Goal: Task Accomplishment & Management: Use online tool/utility

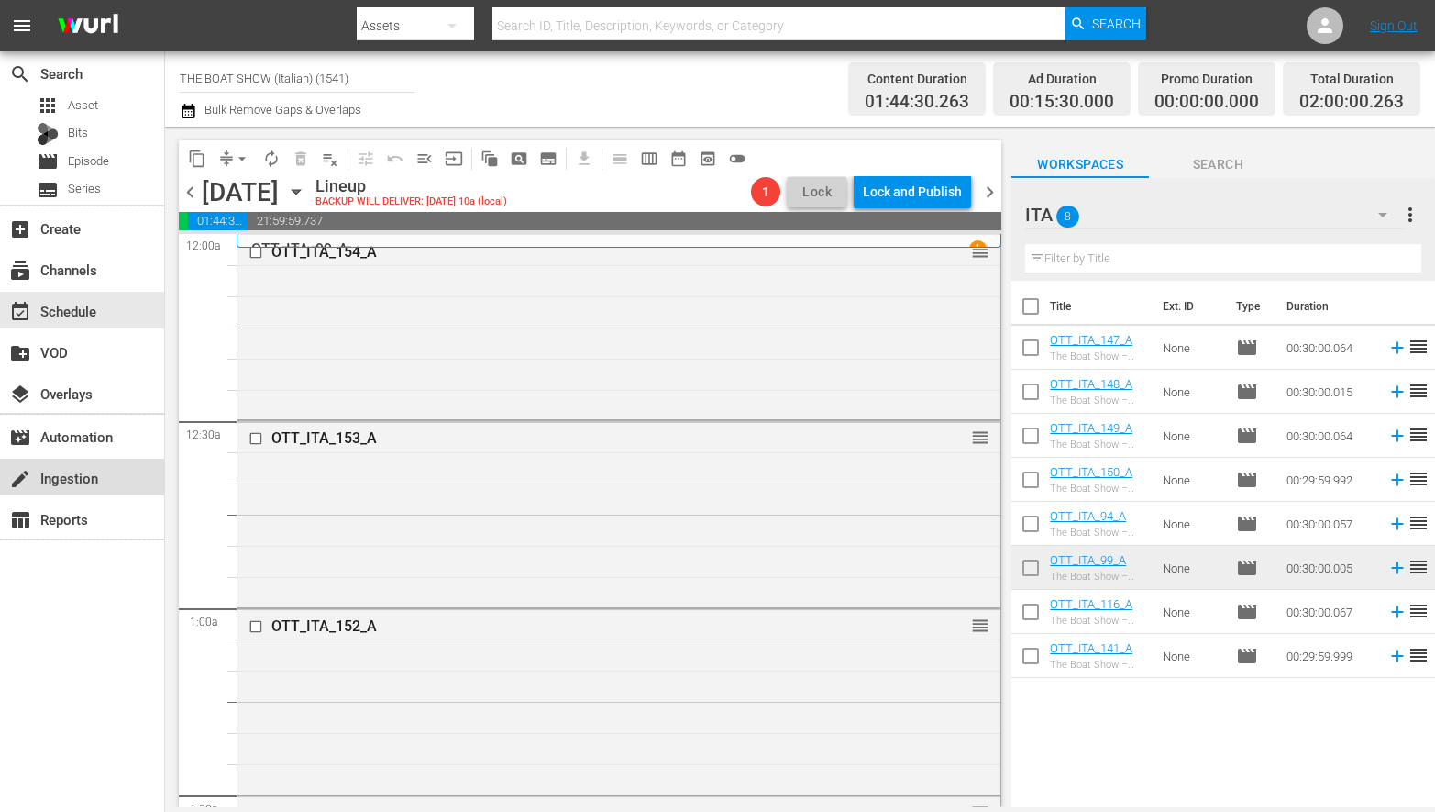
click at [70, 482] on div "create Ingestion" at bounding box center [51, 475] width 103 height 17
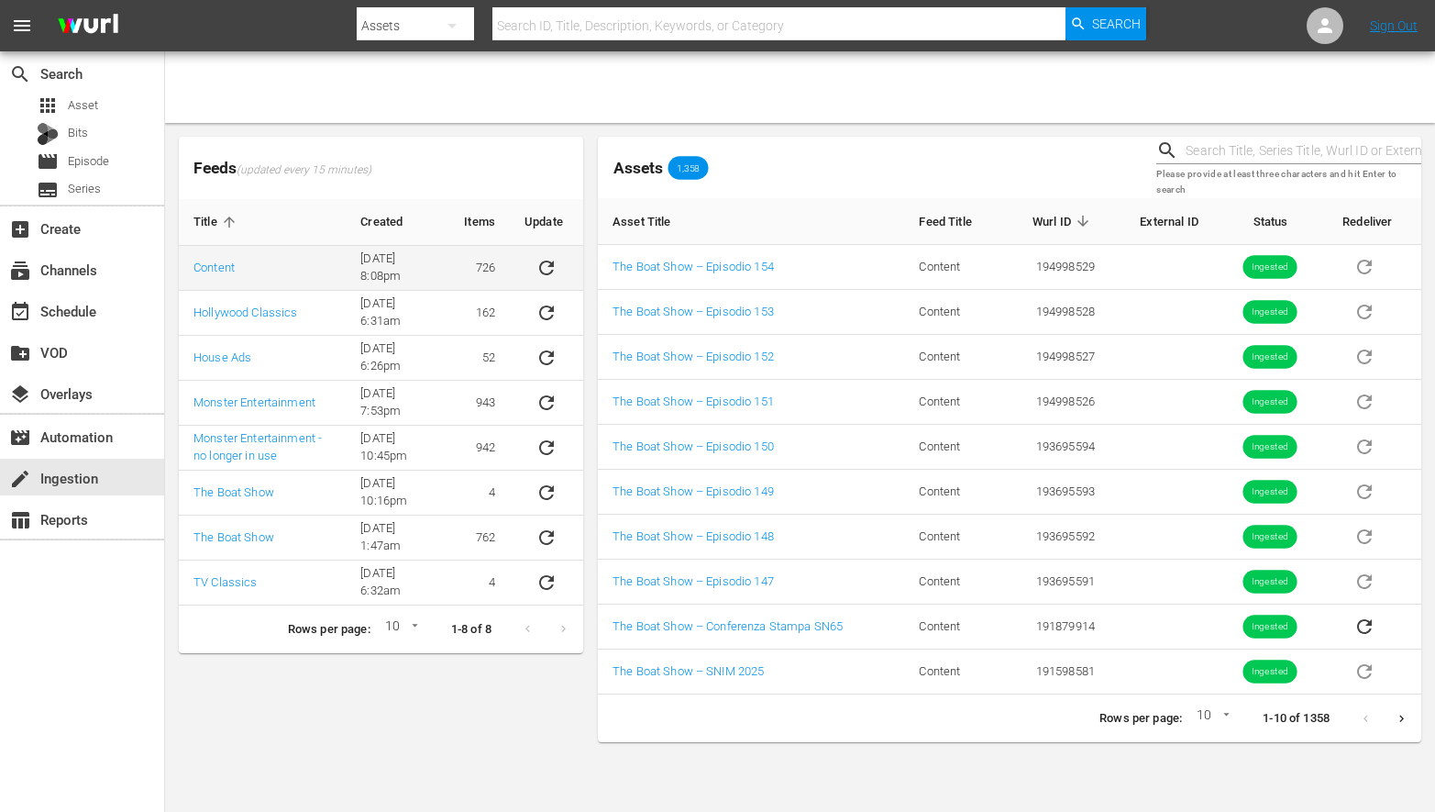
click at [552, 269] on icon "sticky table" at bounding box center [546, 267] width 15 height 15
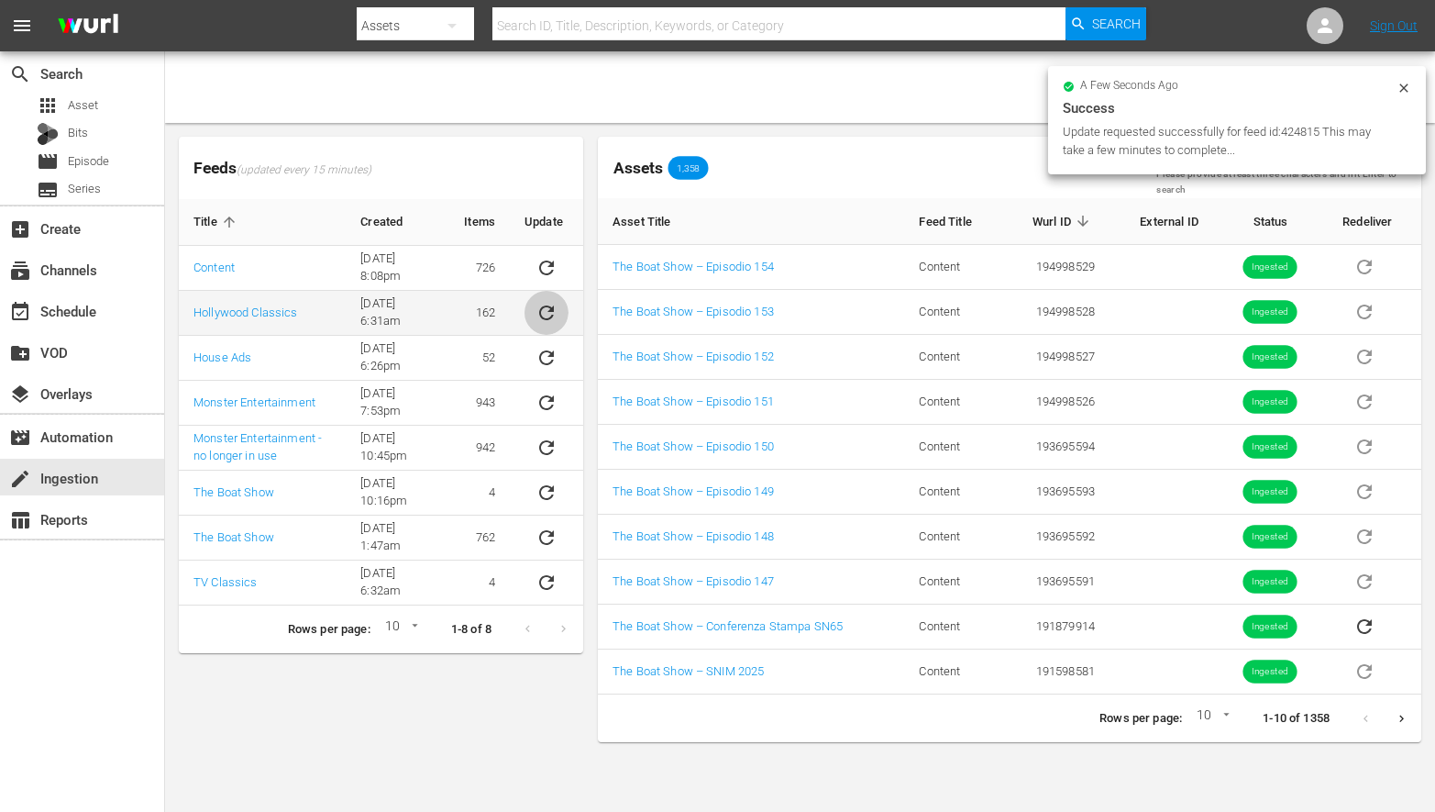
click at [544, 303] on icon "sticky table" at bounding box center [547, 313] width 22 height 22
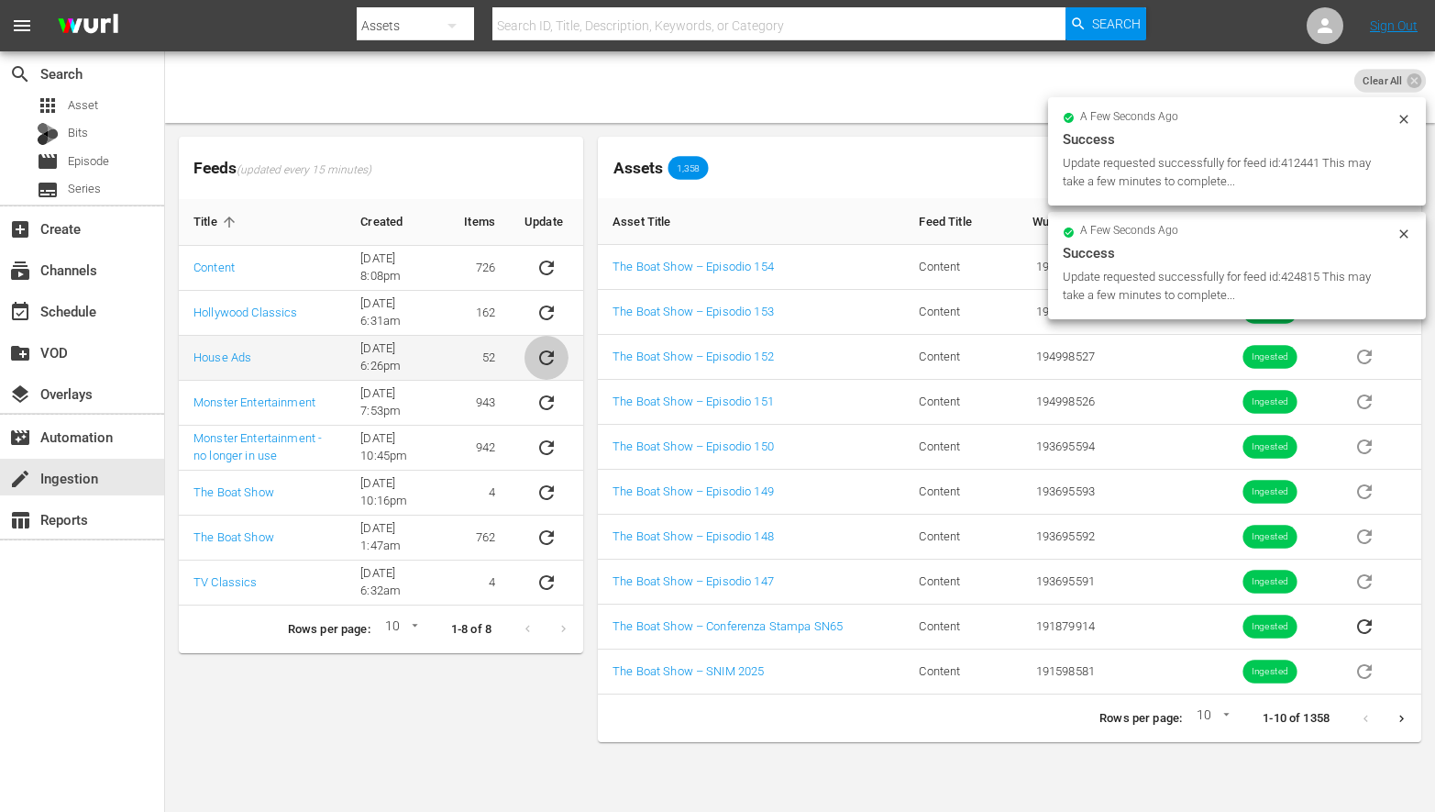
click at [549, 352] on icon "sticky table" at bounding box center [547, 358] width 22 height 22
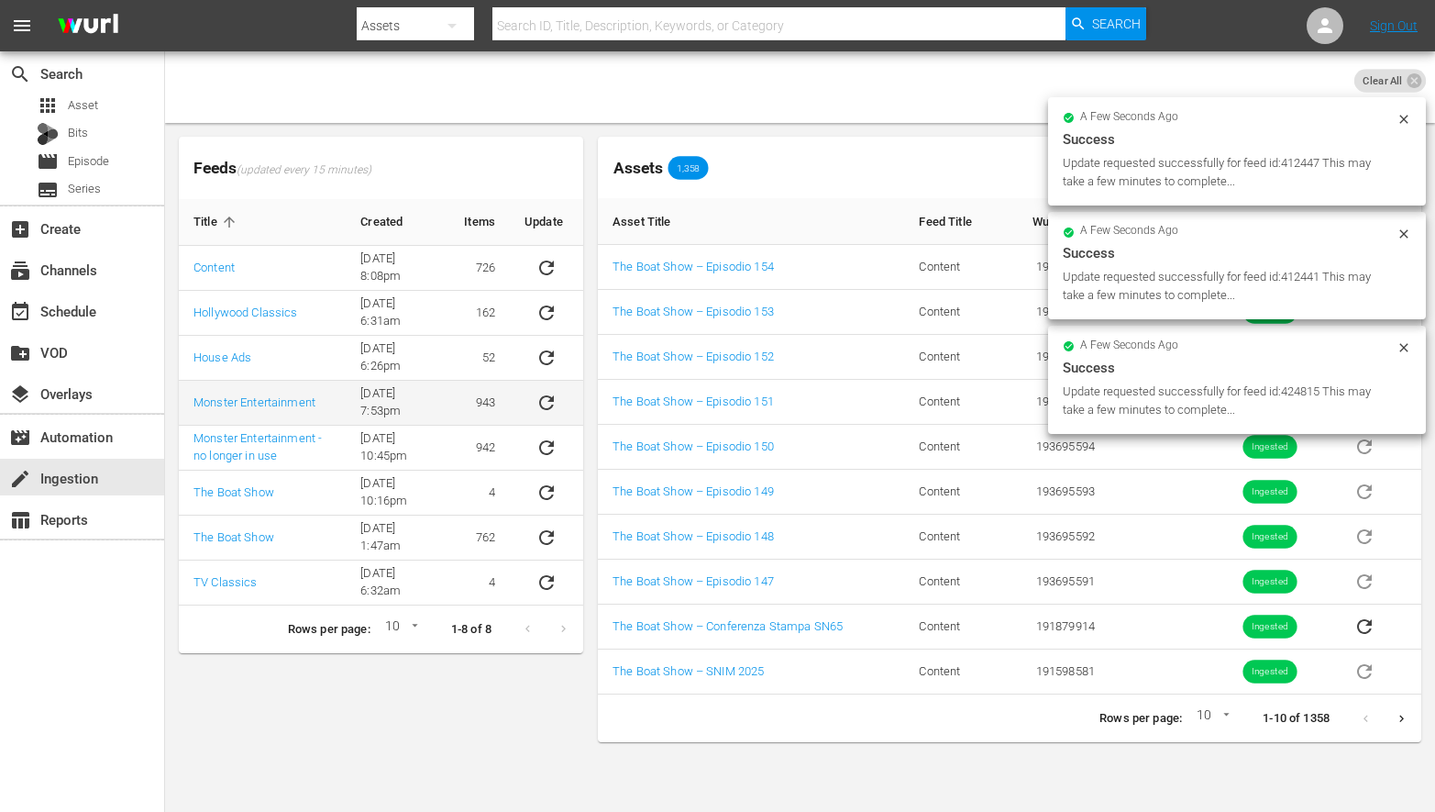
click at [543, 397] on icon "sticky table" at bounding box center [547, 403] width 22 height 22
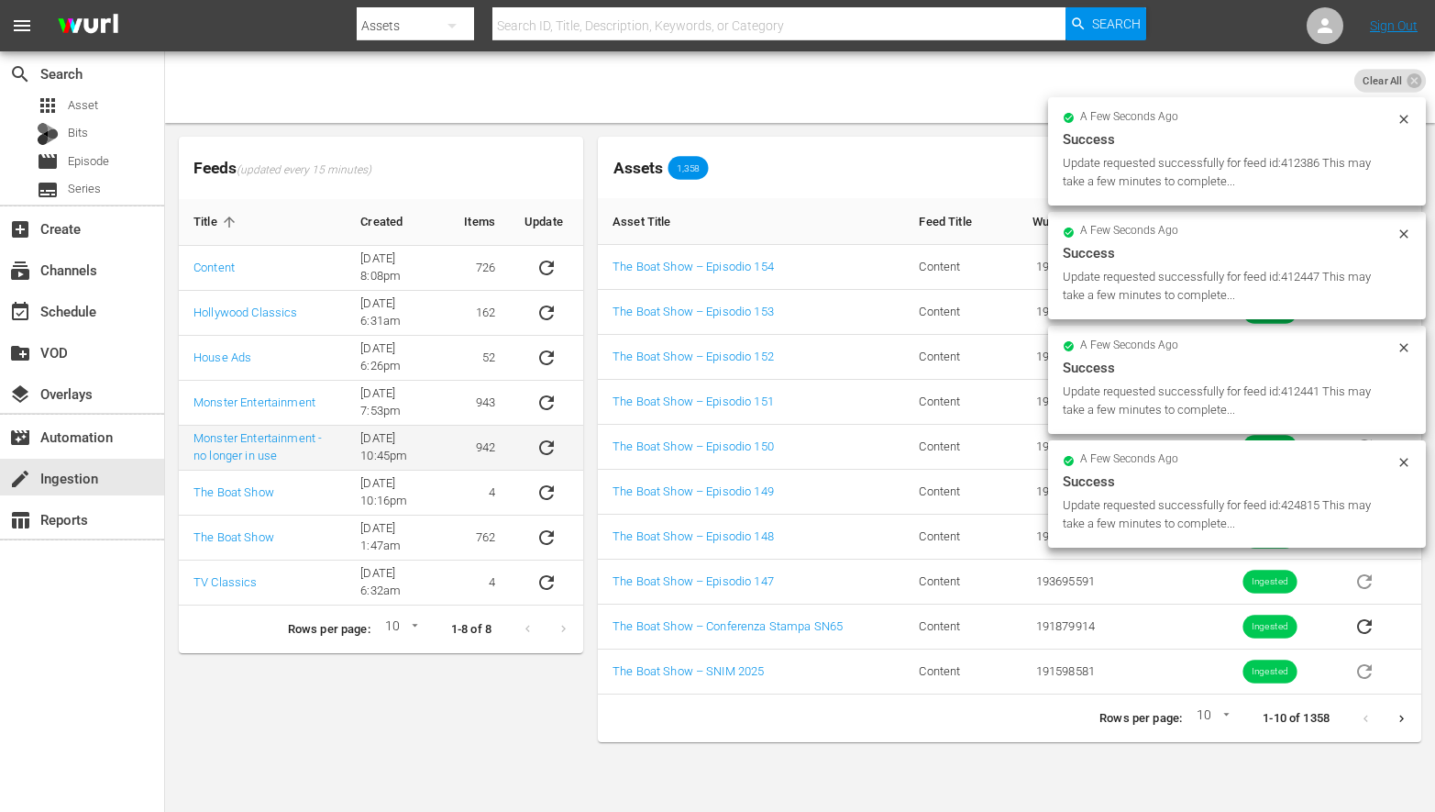
click at [544, 437] on icon "sticky table" at bounding box center [547, 448] width 22 height 22
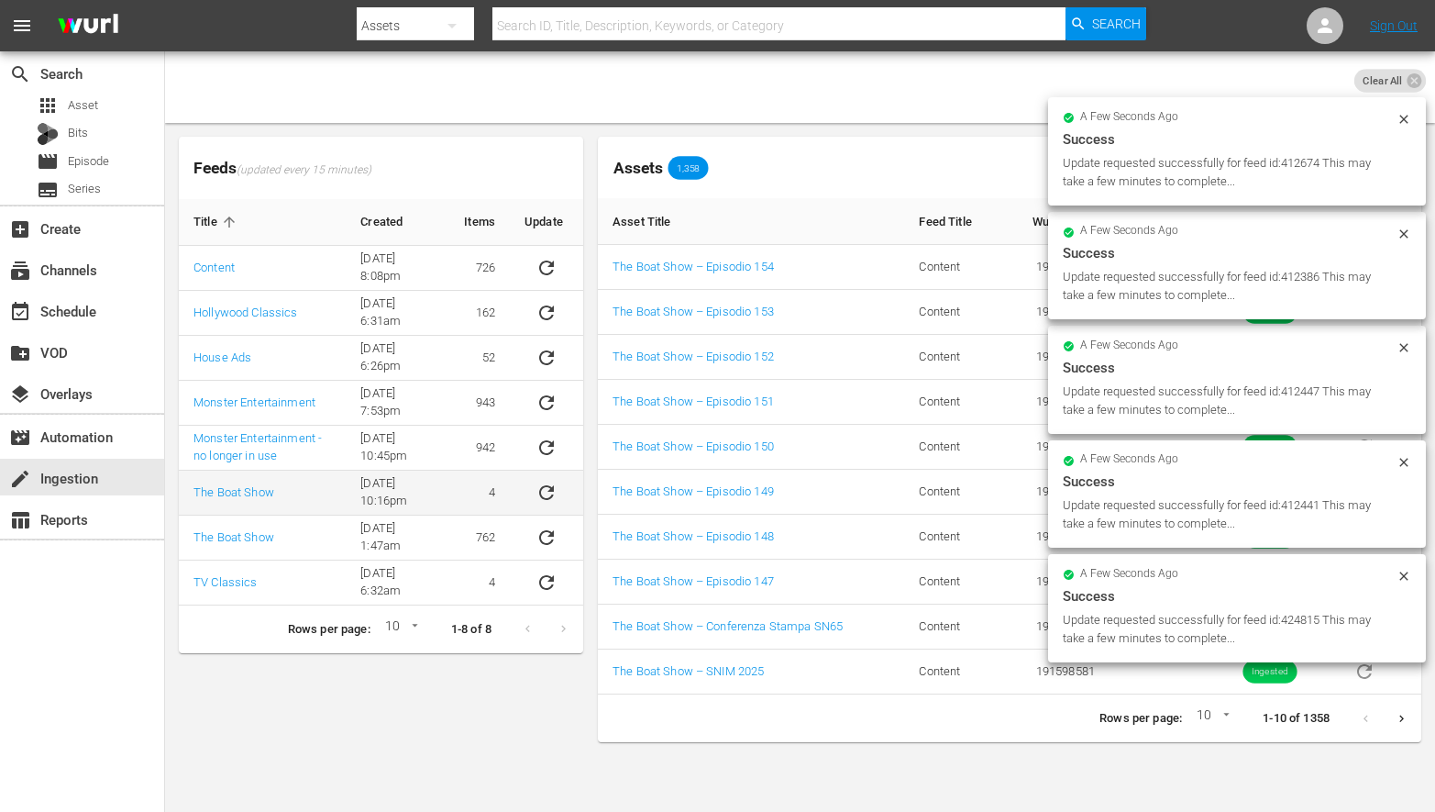
click at [548, 489] on icon "sticky table" at bounding box center [547, 493] width 22 height 22
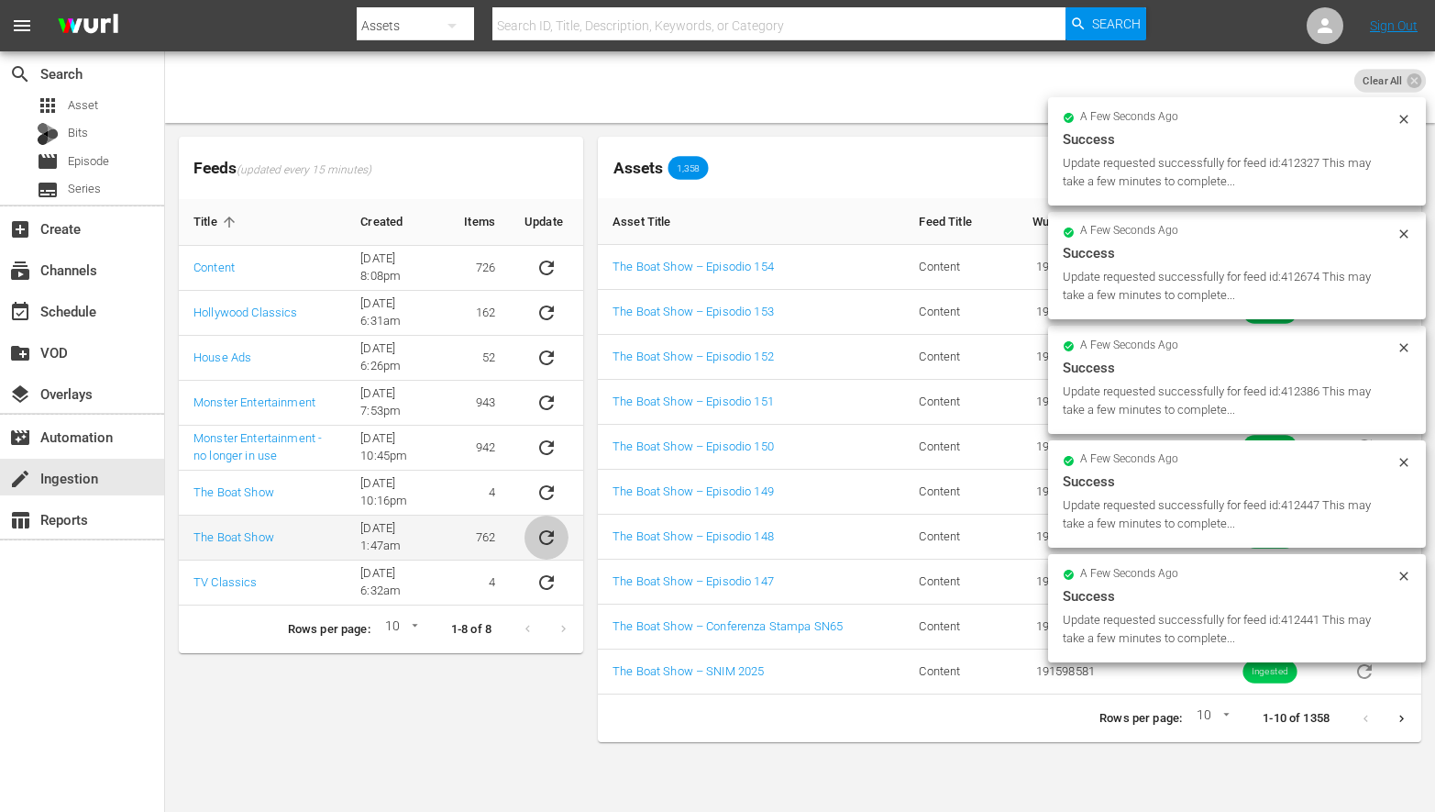
drag, startPoint x: 544, startPoint y: 535, endPoint x: 544, endPoint y: 546, distance: 11.0
click at [544, 535] on icon "sticky table" at bounding box center [547, 537] width 22 height 22
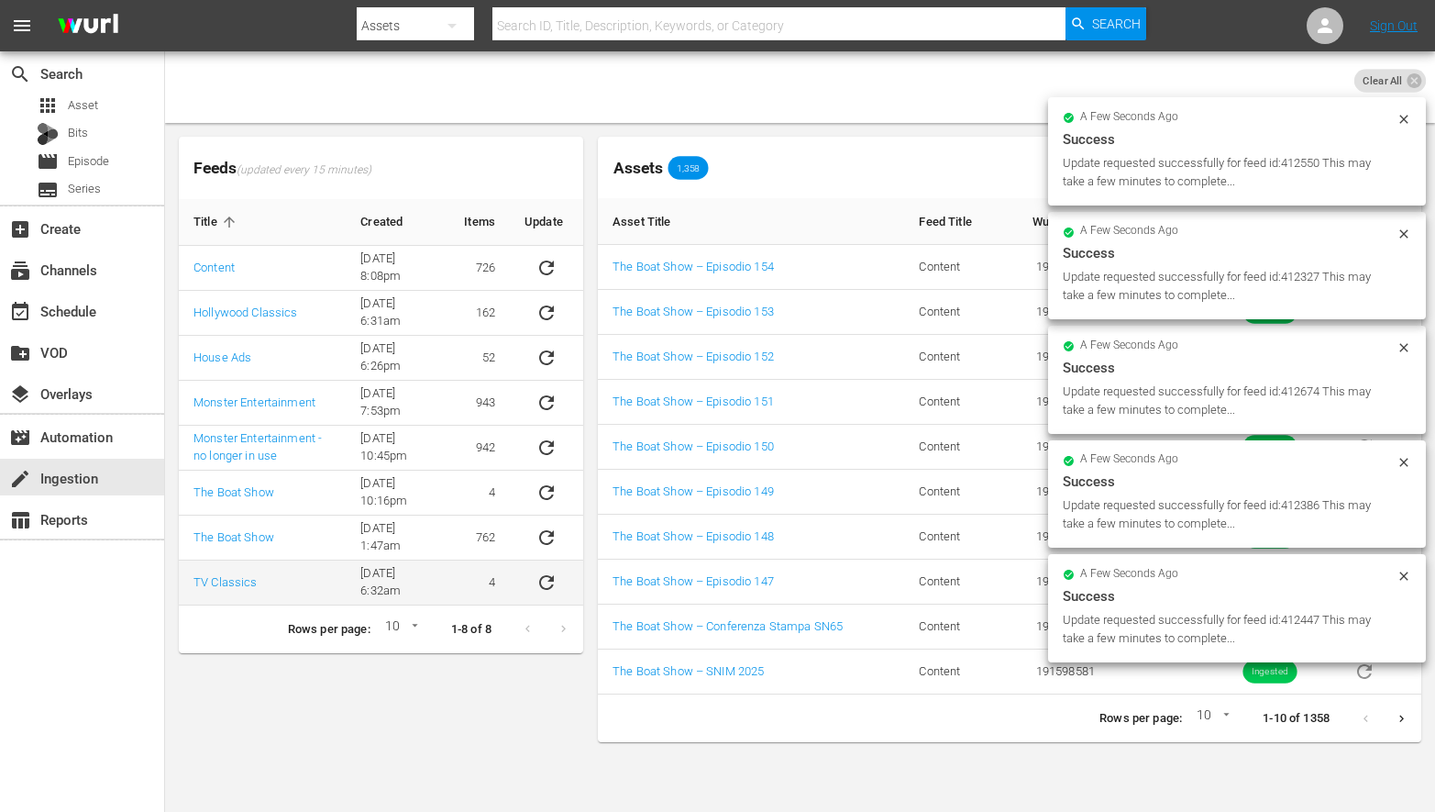
click at [543, 582] on icon "sticky table" at bounding box center [547, 582] width 22 height 22
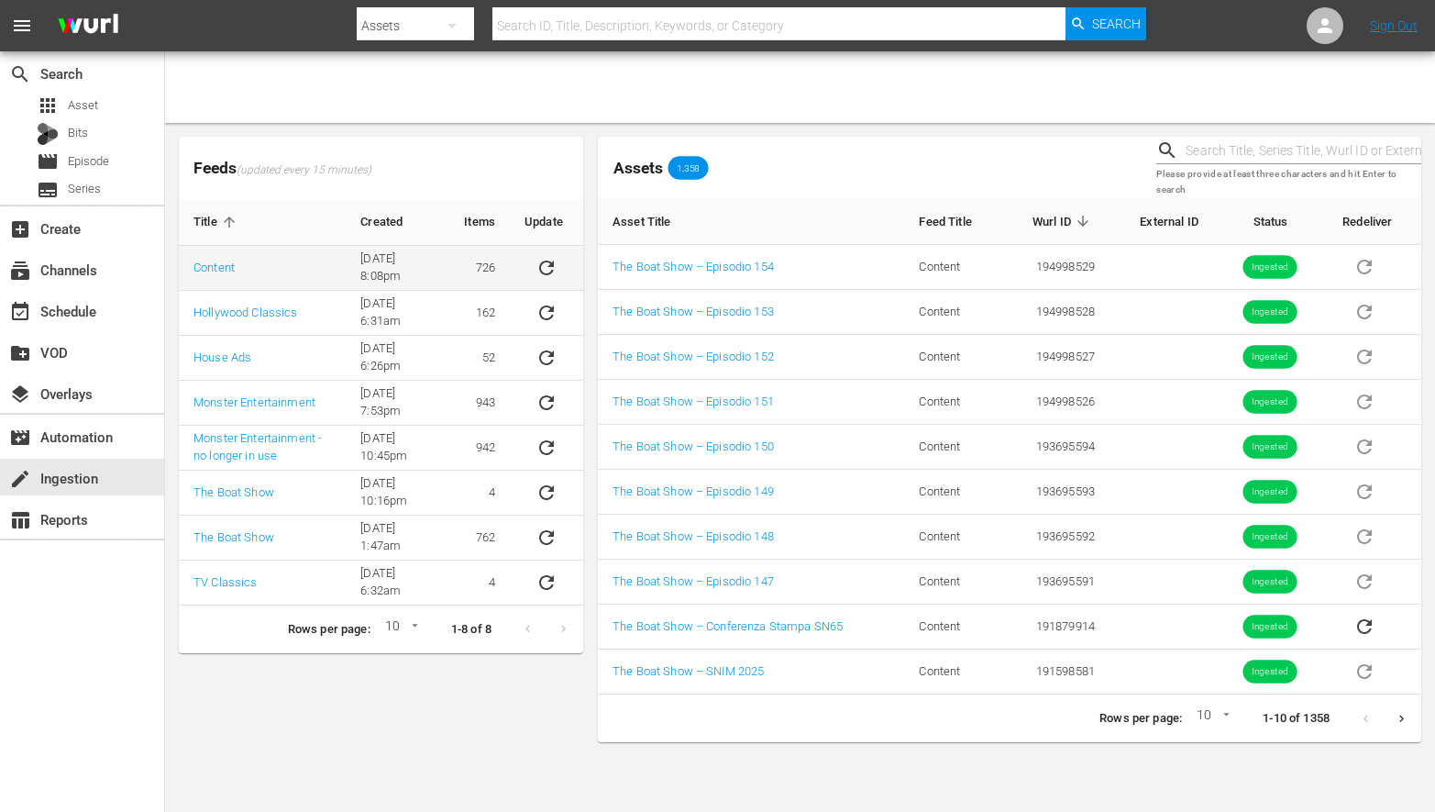
click at [548, 265] on icon "sticky table" at bounding box center [546, 267] width 15 height 15
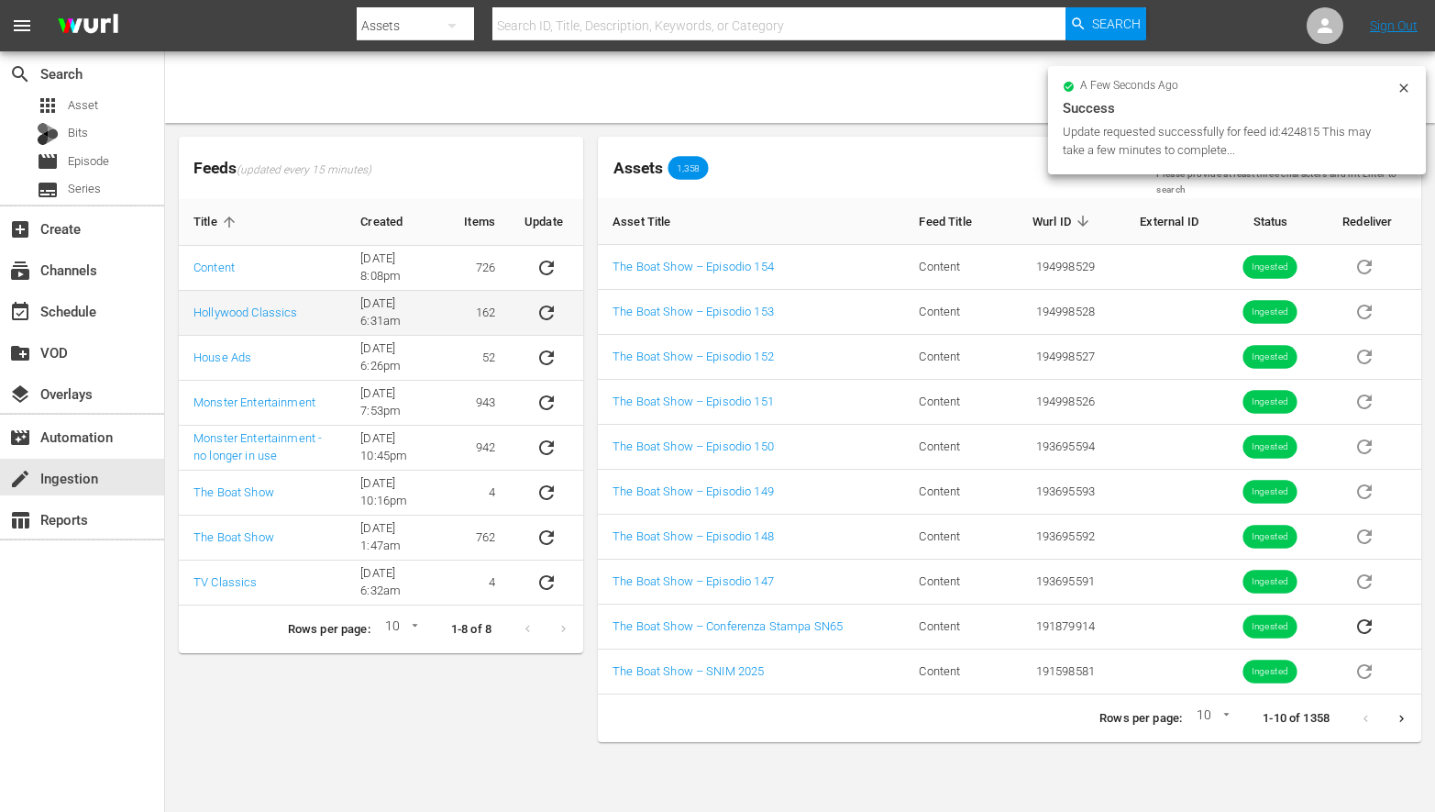
click at [550, 305] on icon "sticky table" at bounding box center [547, 313] width 22 height 22
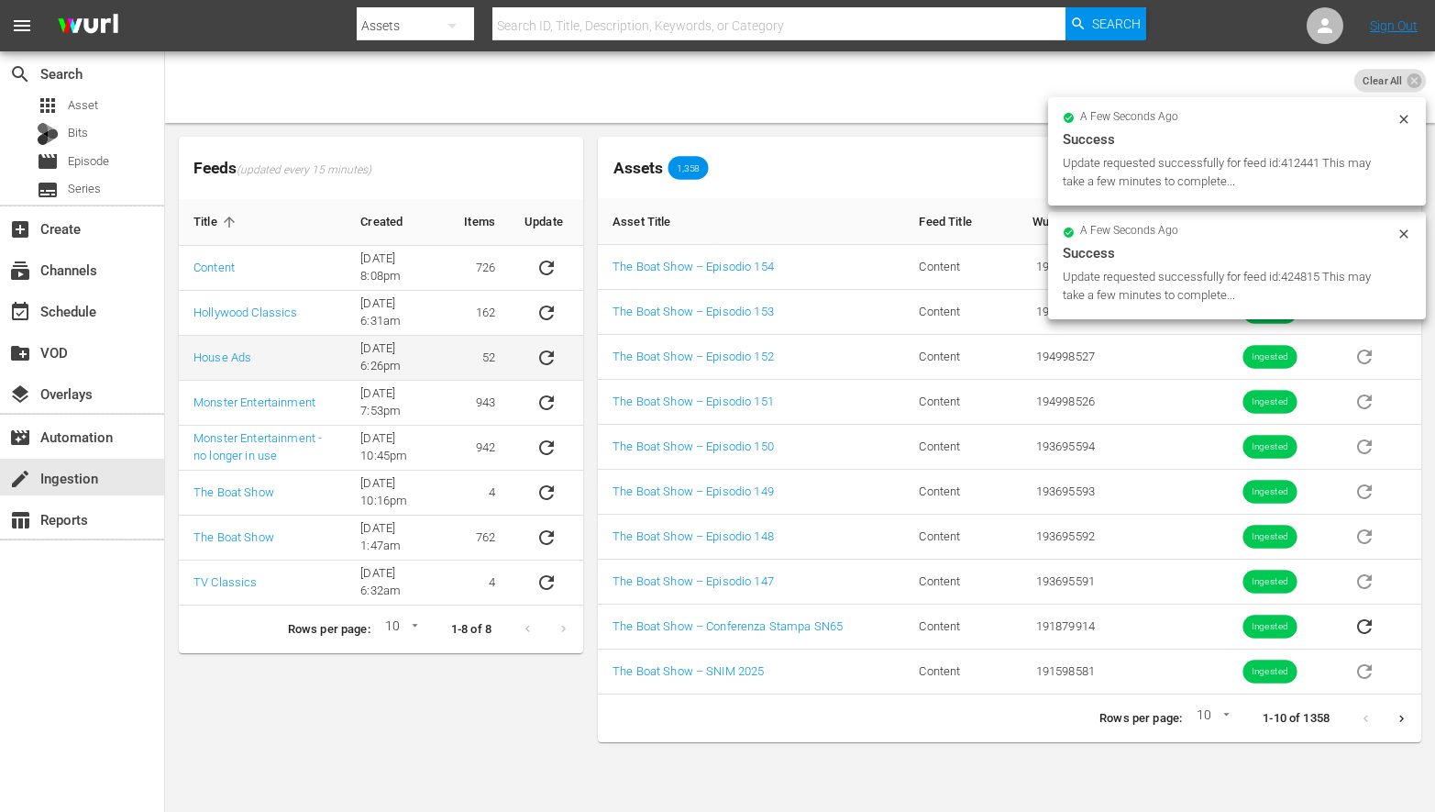
click at [550, 360] on icon "sticky table" at bounding box center [547, 358] width 22 height 22
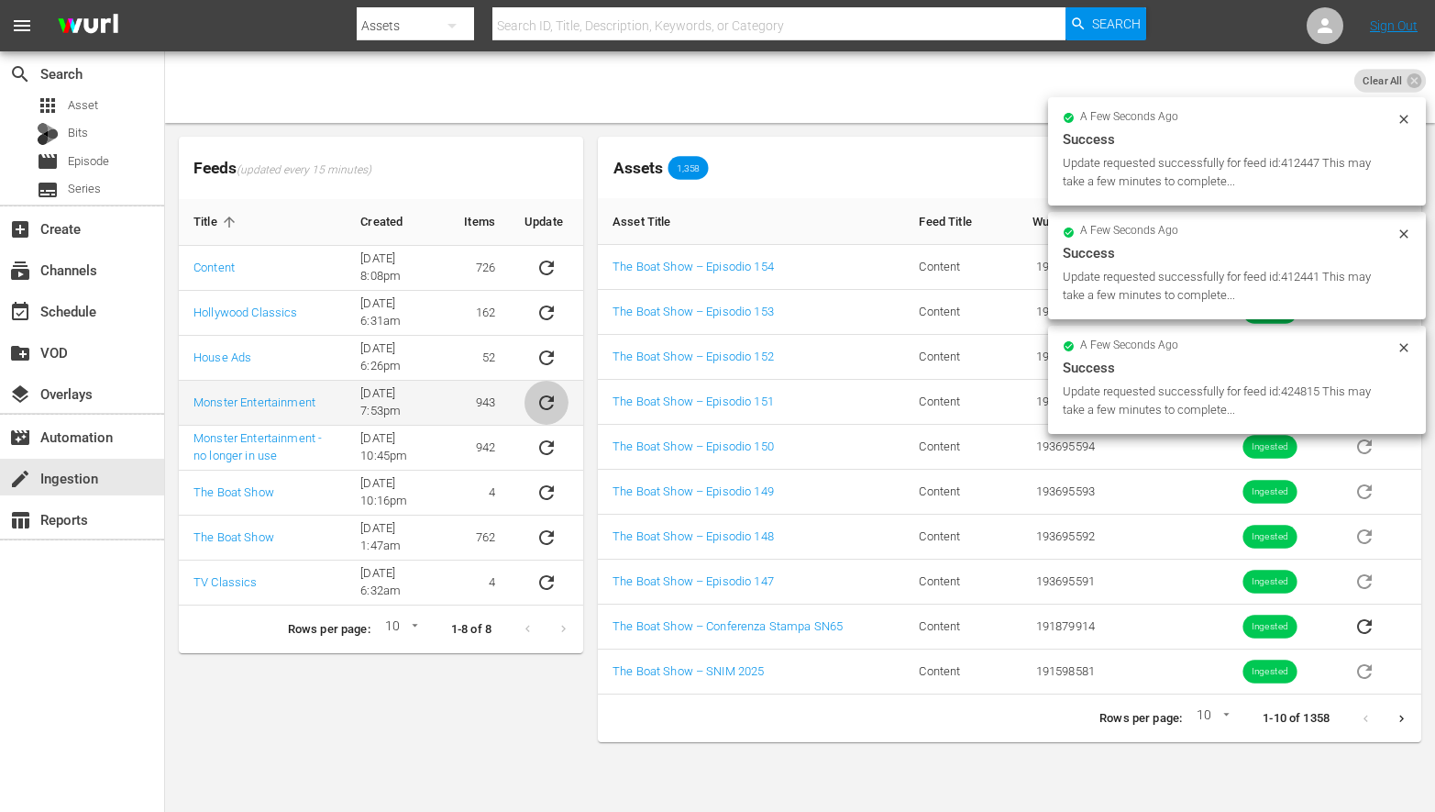
click at [541, 396] on icon "sticky table" at bounding box center [547, 403] width 22 height 22
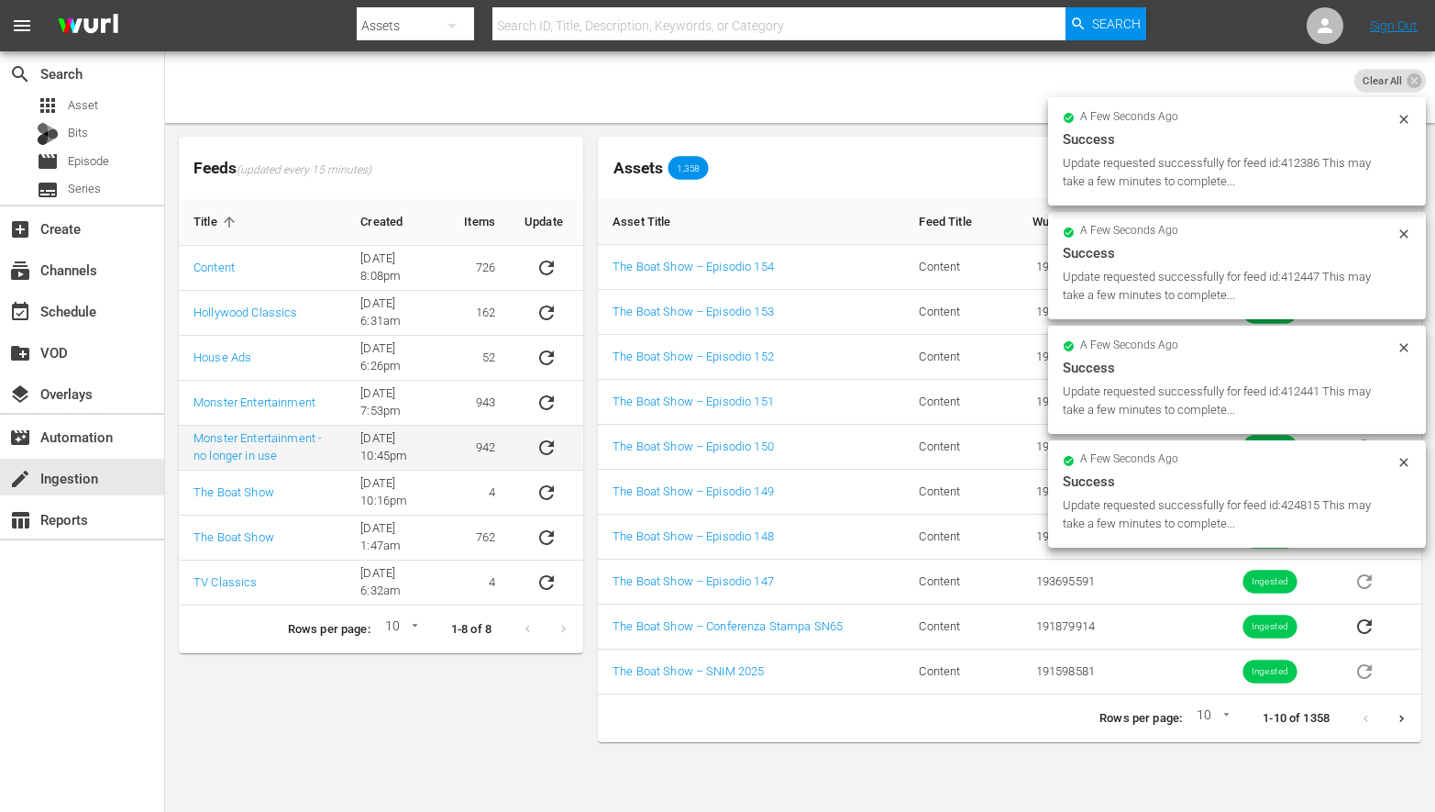
click at [546, 444] on icon "sticky table" at bounding box center [547, 448] width 22 height 22
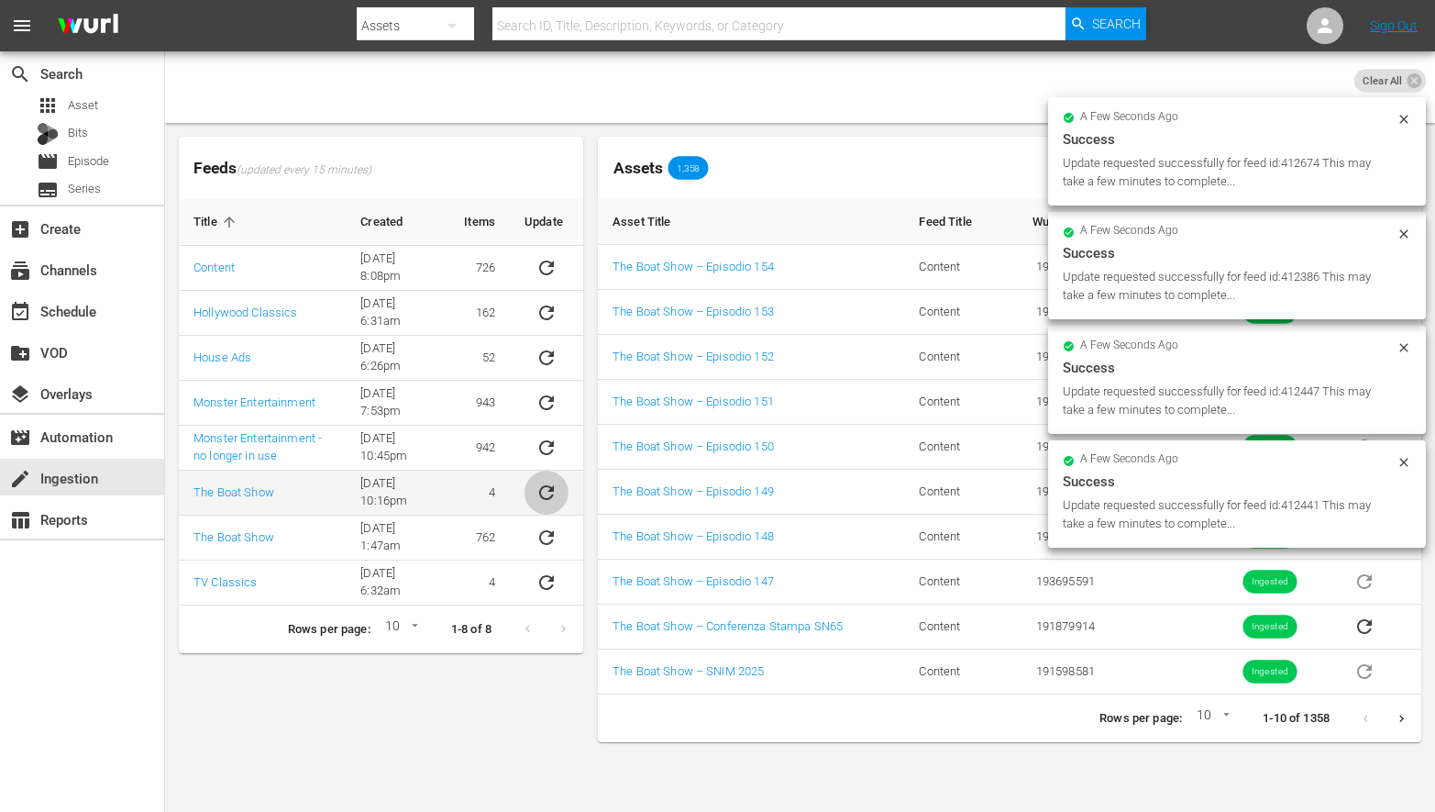
click at [546, 479] on button "sticky table" at bounding box center [547, 493] width 44 height 44
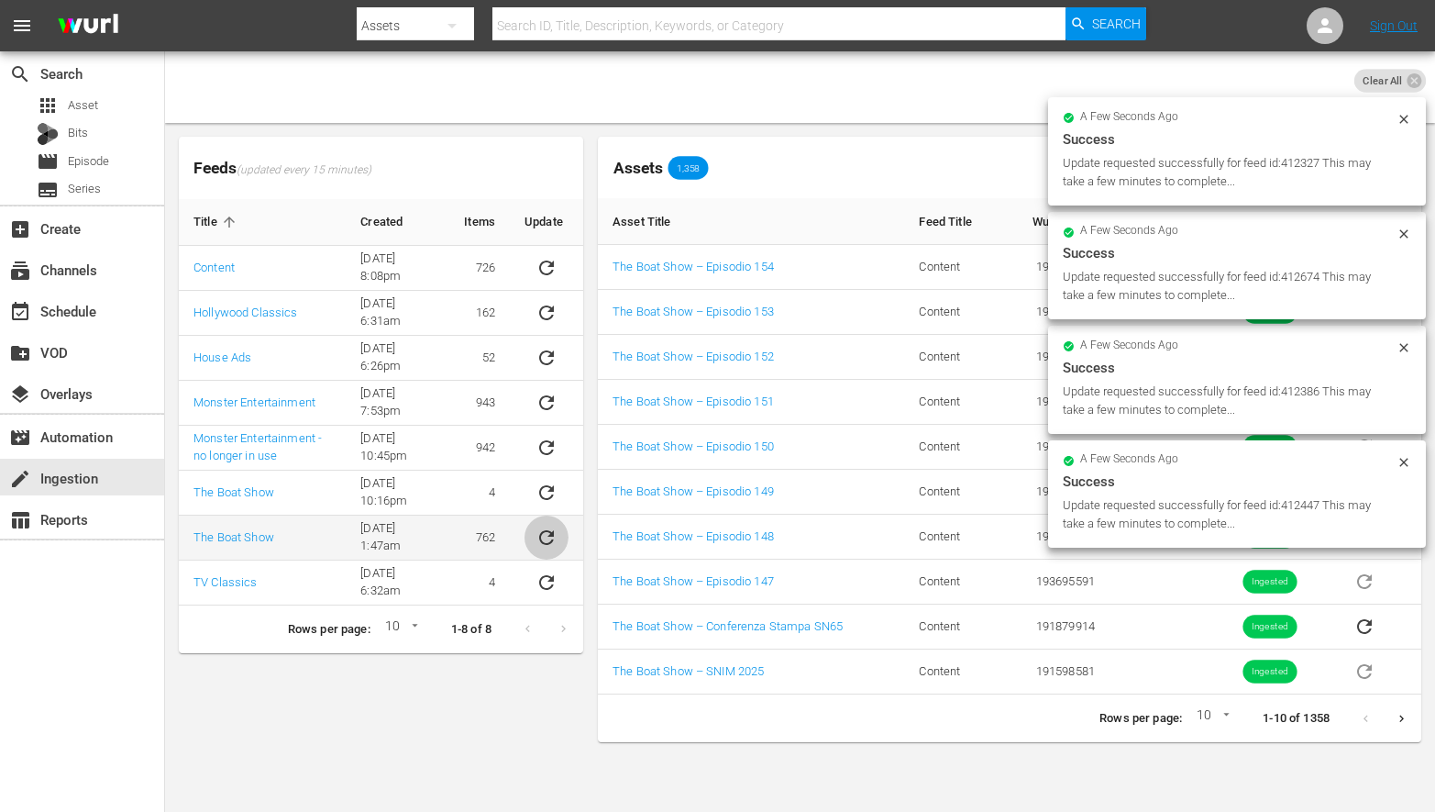
click at [541, 526] on icon "sticky table" at bounding box center [547, 537] width 22 height 22
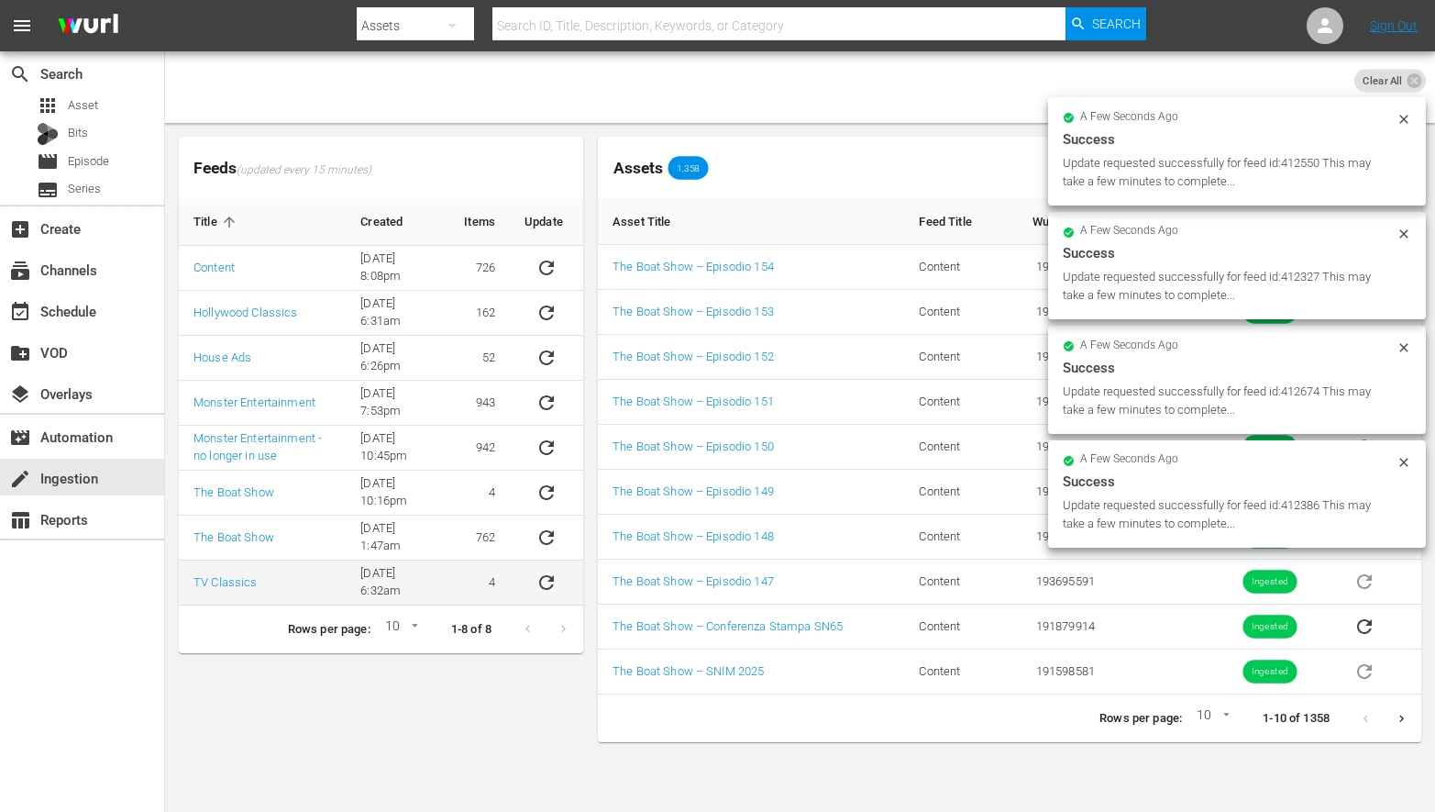
click at [546, 575] on icon "sticky table" at bounding box center [546, 582] width 15 height 15
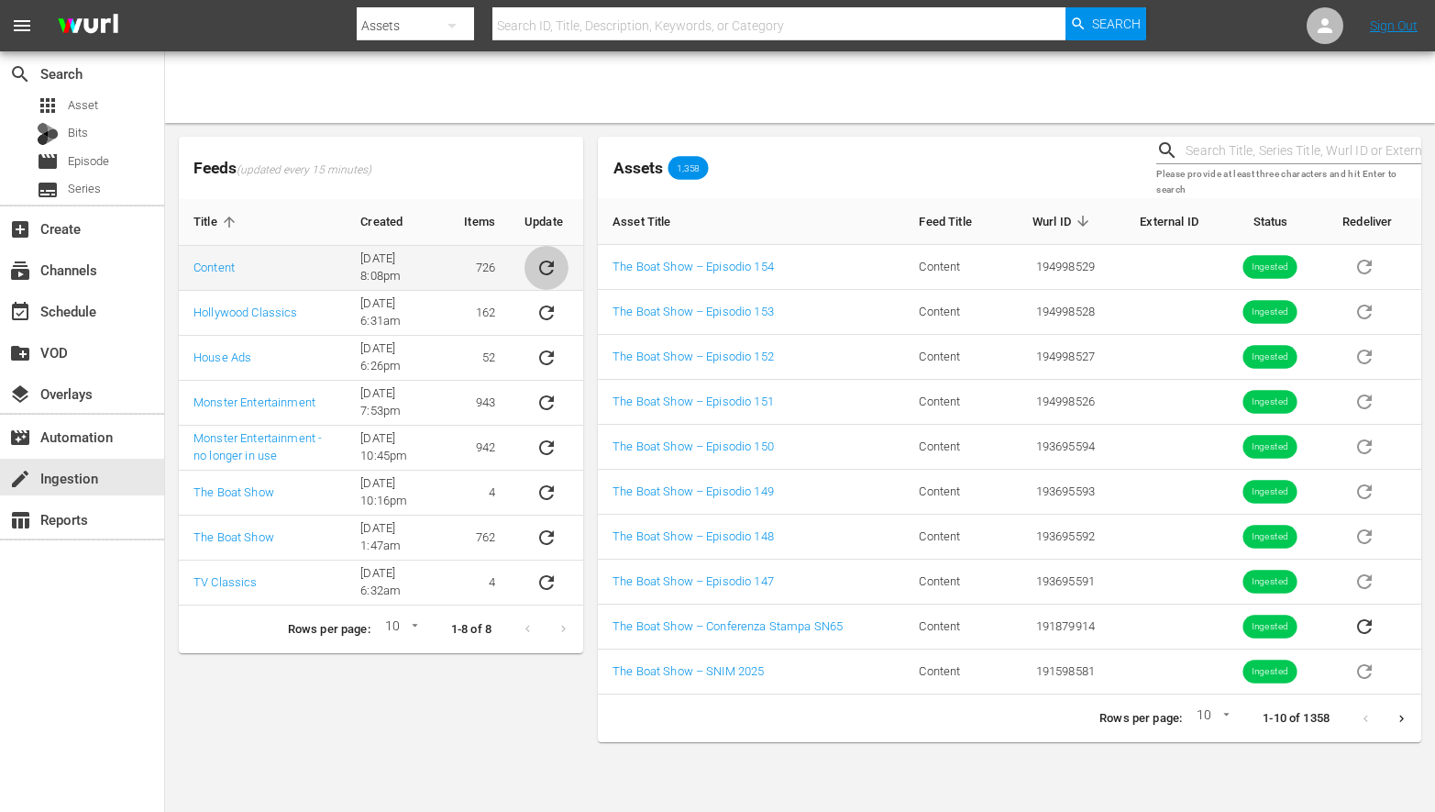
click at [557, 264] on icon "sticky table" at bounding box center [547, 268] width 22 height 22
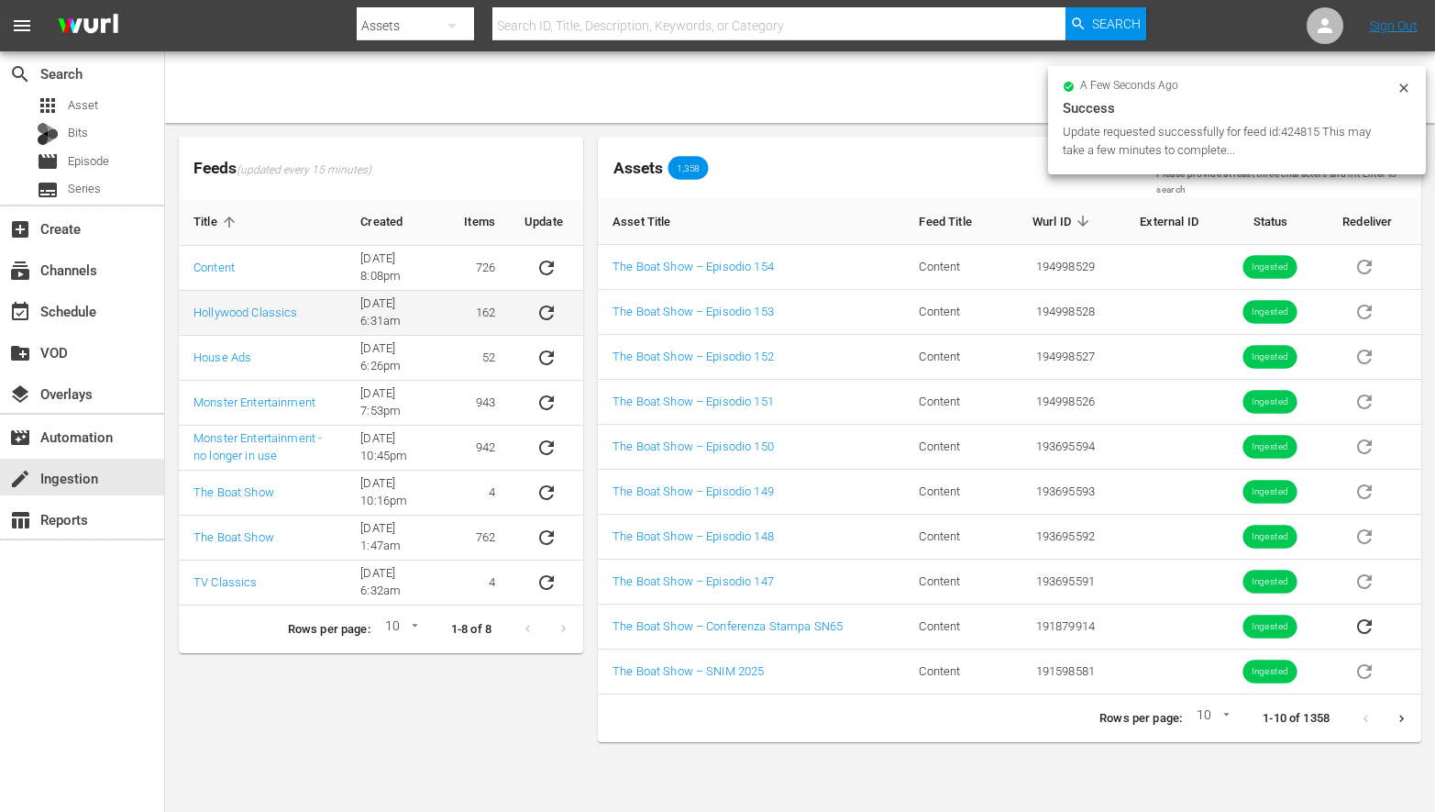
click at [548, 305] on icon "sticky table" at bounding box center [546, 312] width 15 height 15
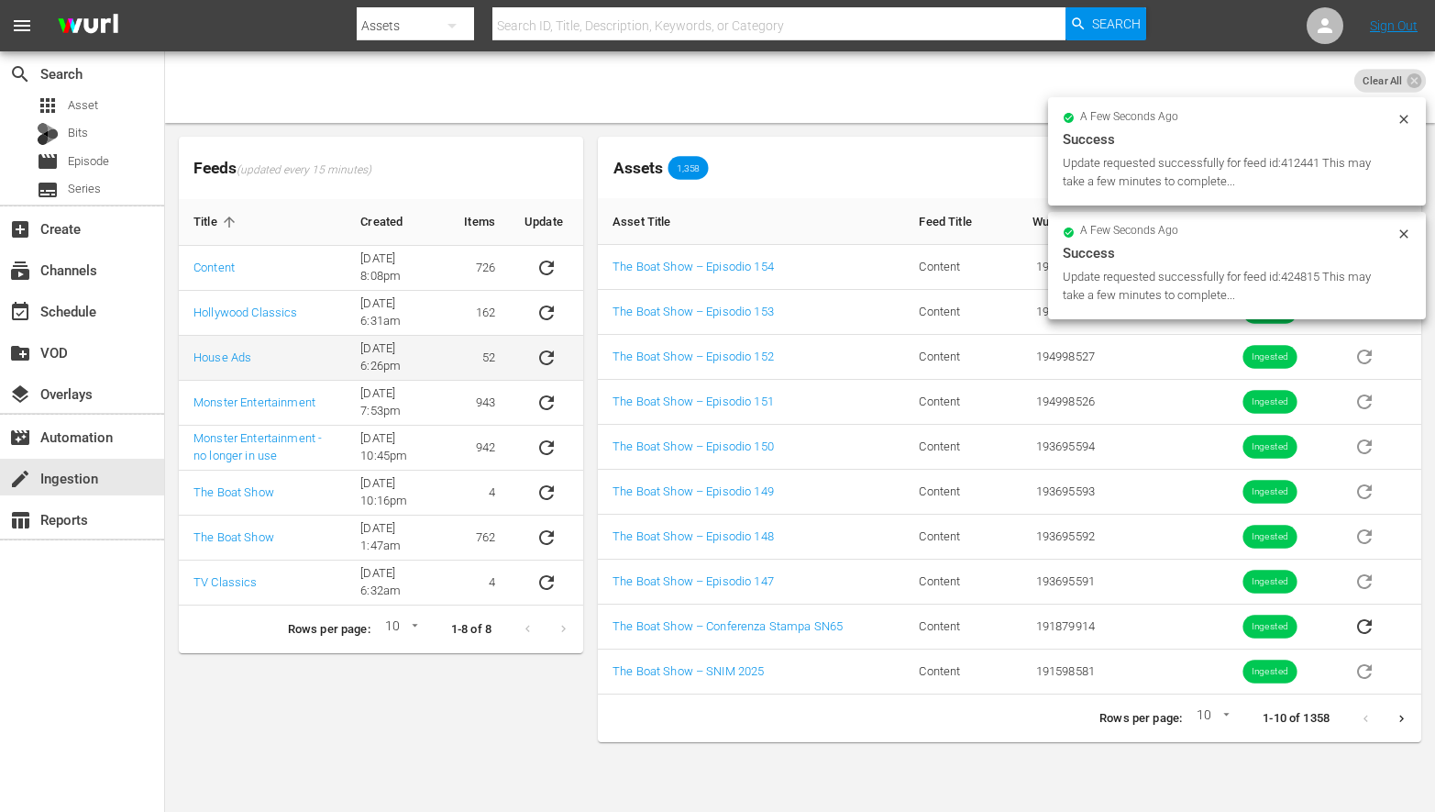
click at [548, 347] on icon "sticky table" at bounding box center [547, 358] width 22 height 22
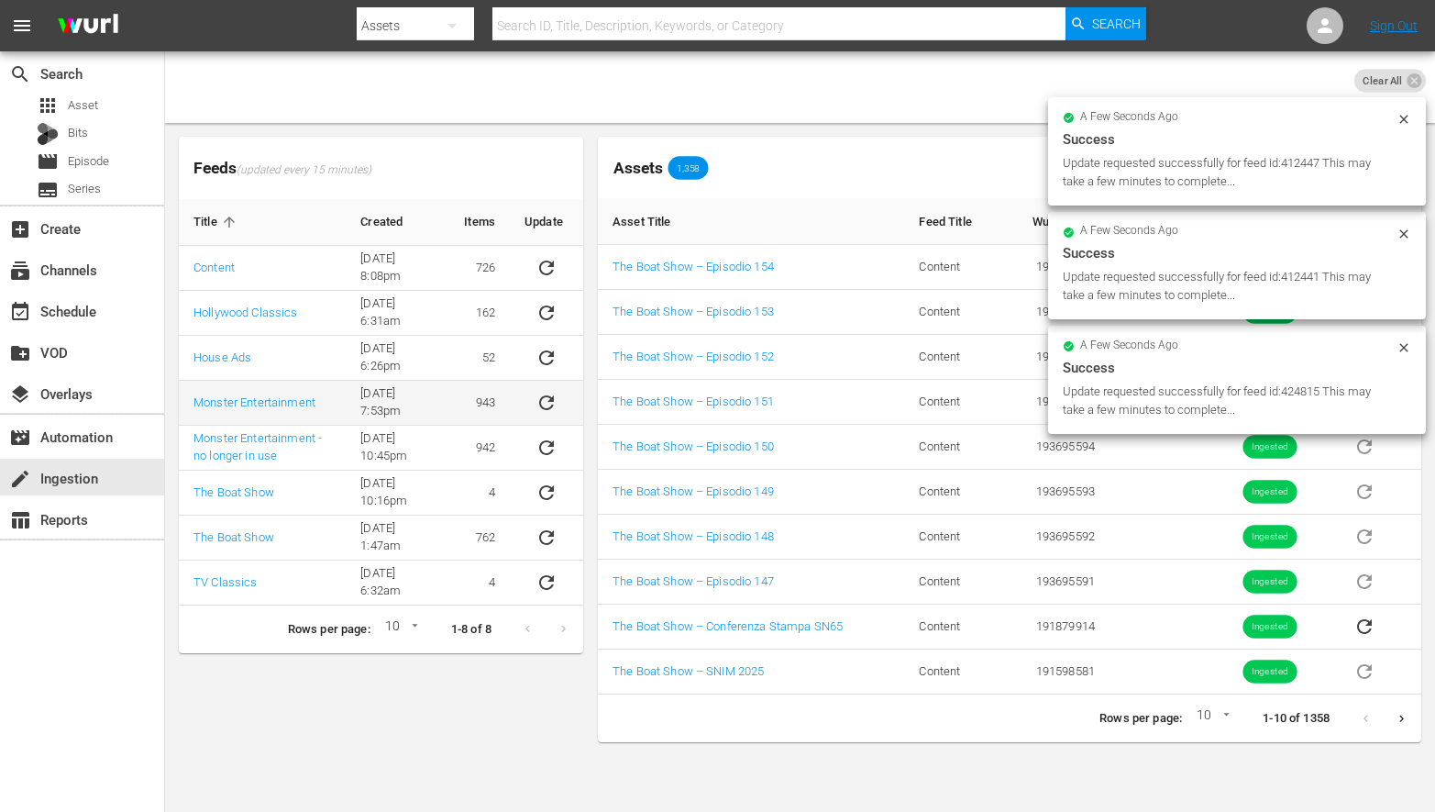
click at [548, 393] on icon "sticky table" at bounding box center [547, 403] width 22 height 22
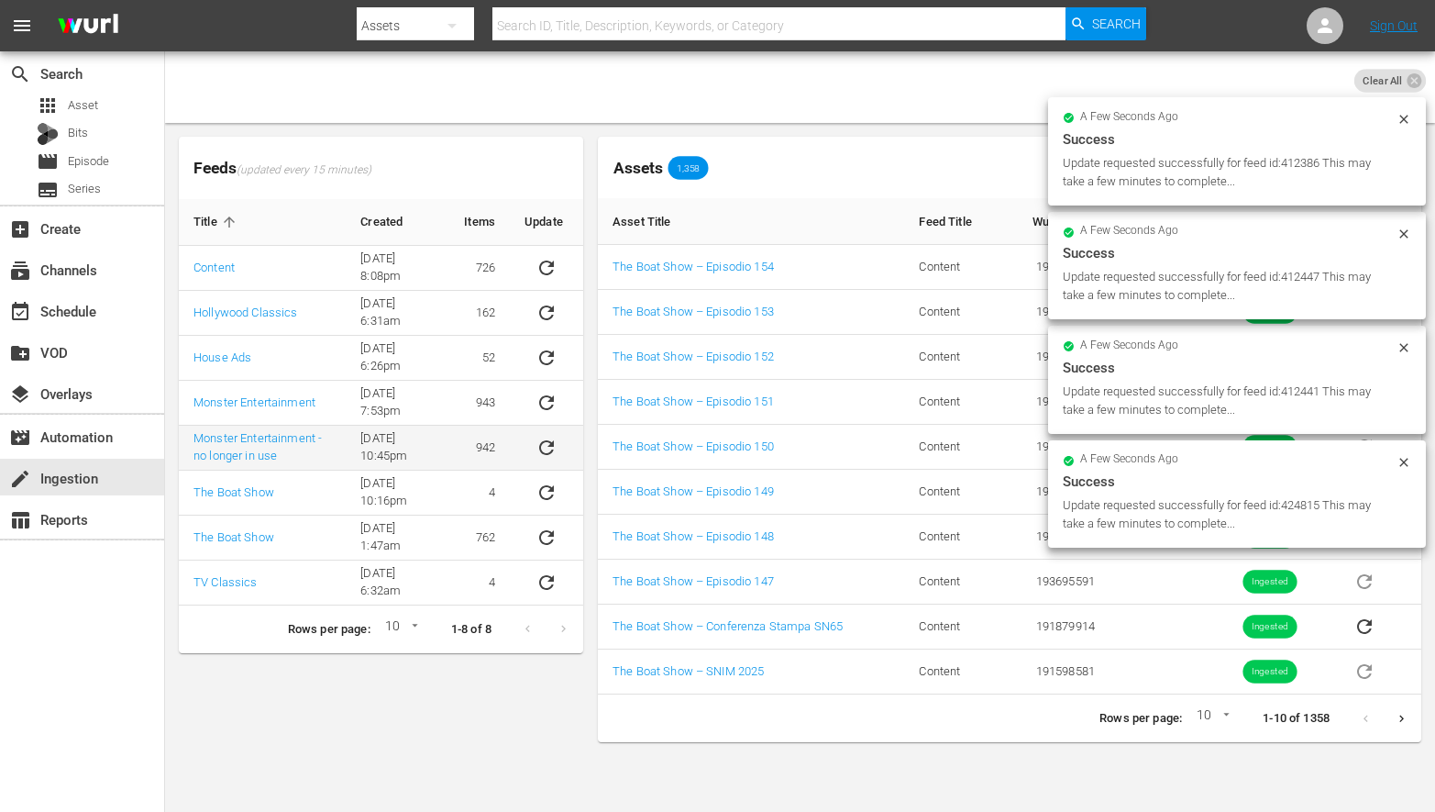
click at [543, 445] on icon "sticky table" at bounding box center [547, 448] width 22 height 22
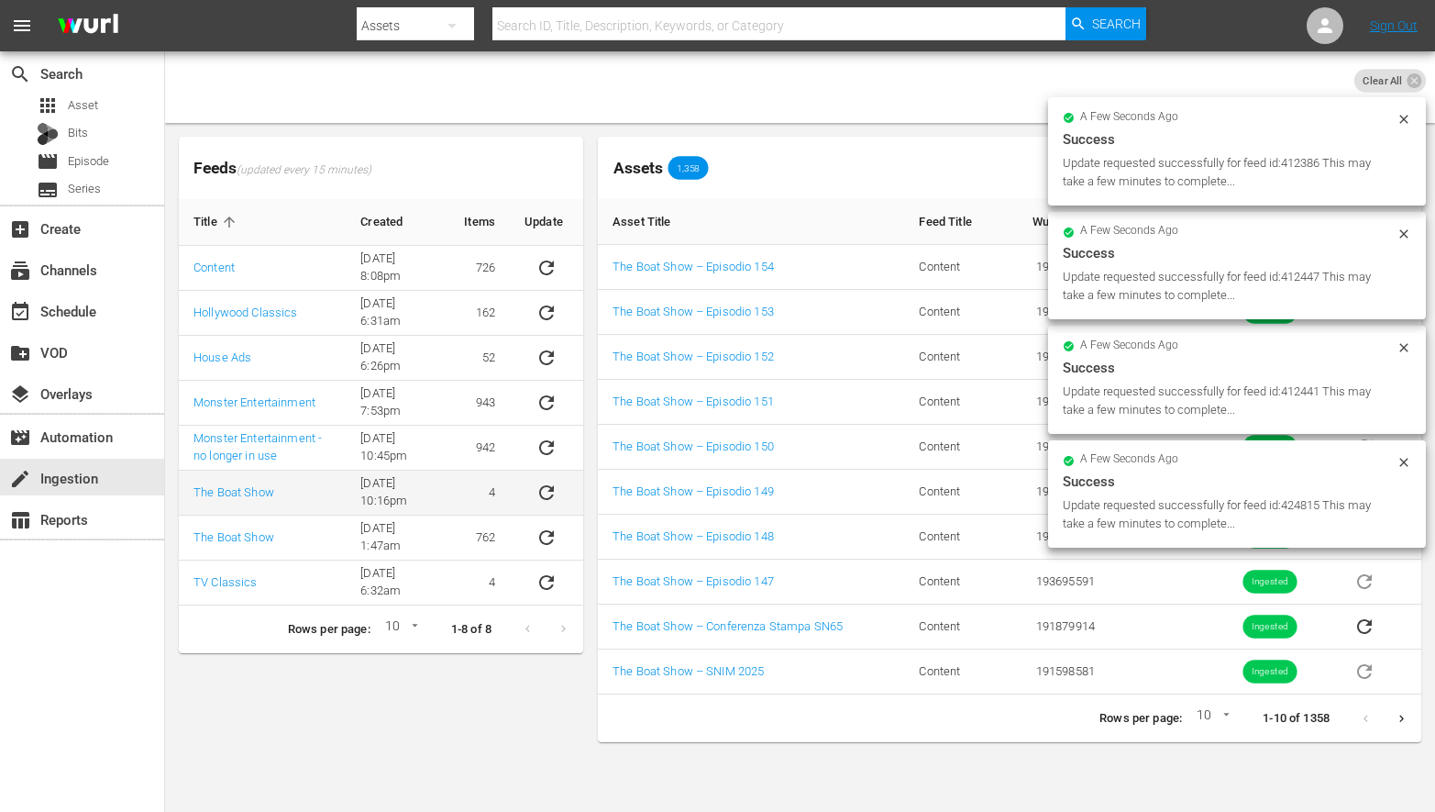
click at [547, 482] on icon "sticky table" at bounding box center [547, 493] width 22 height 22
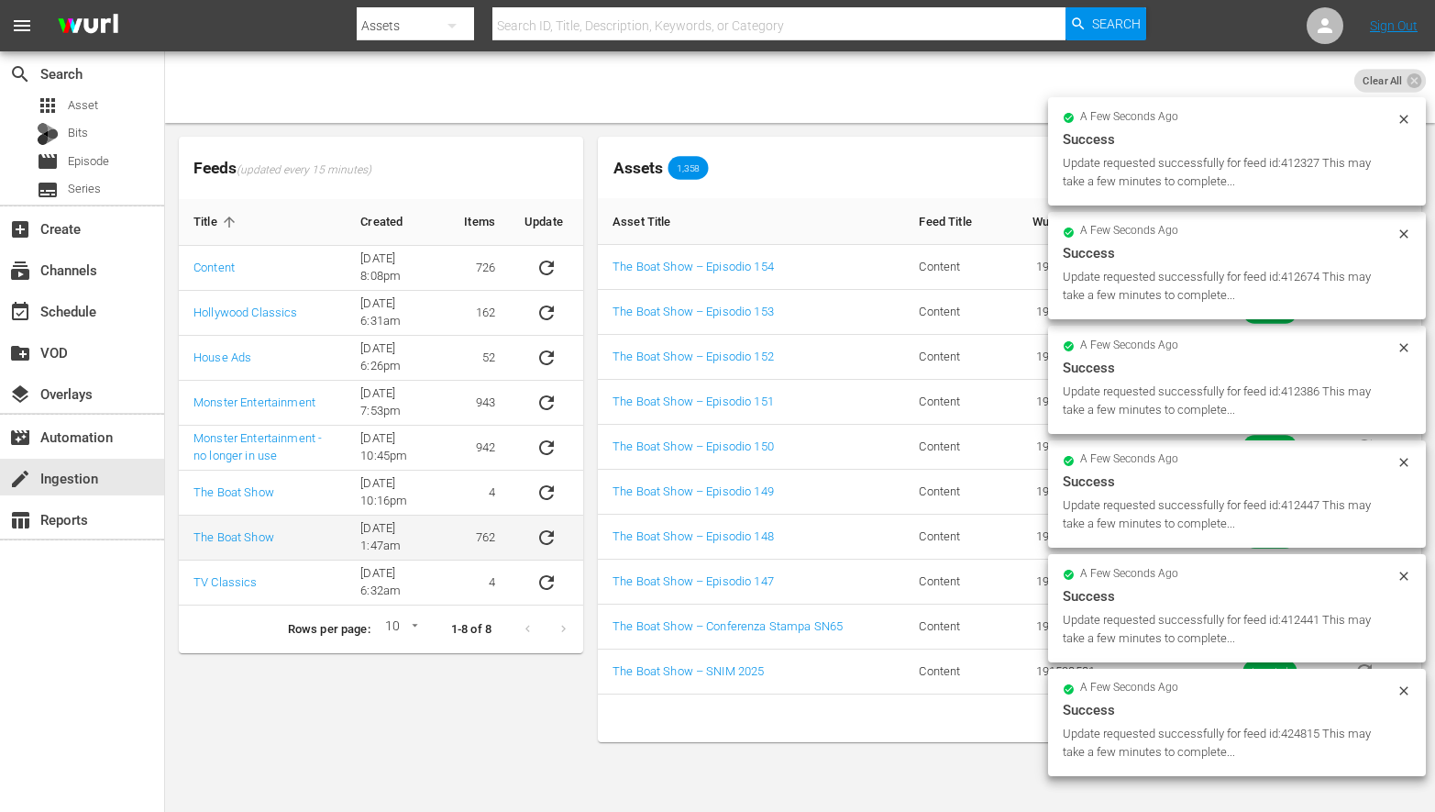
click at [545, 532] on icon "sticky table" at bounding box center [547, 537] width 22 height 22
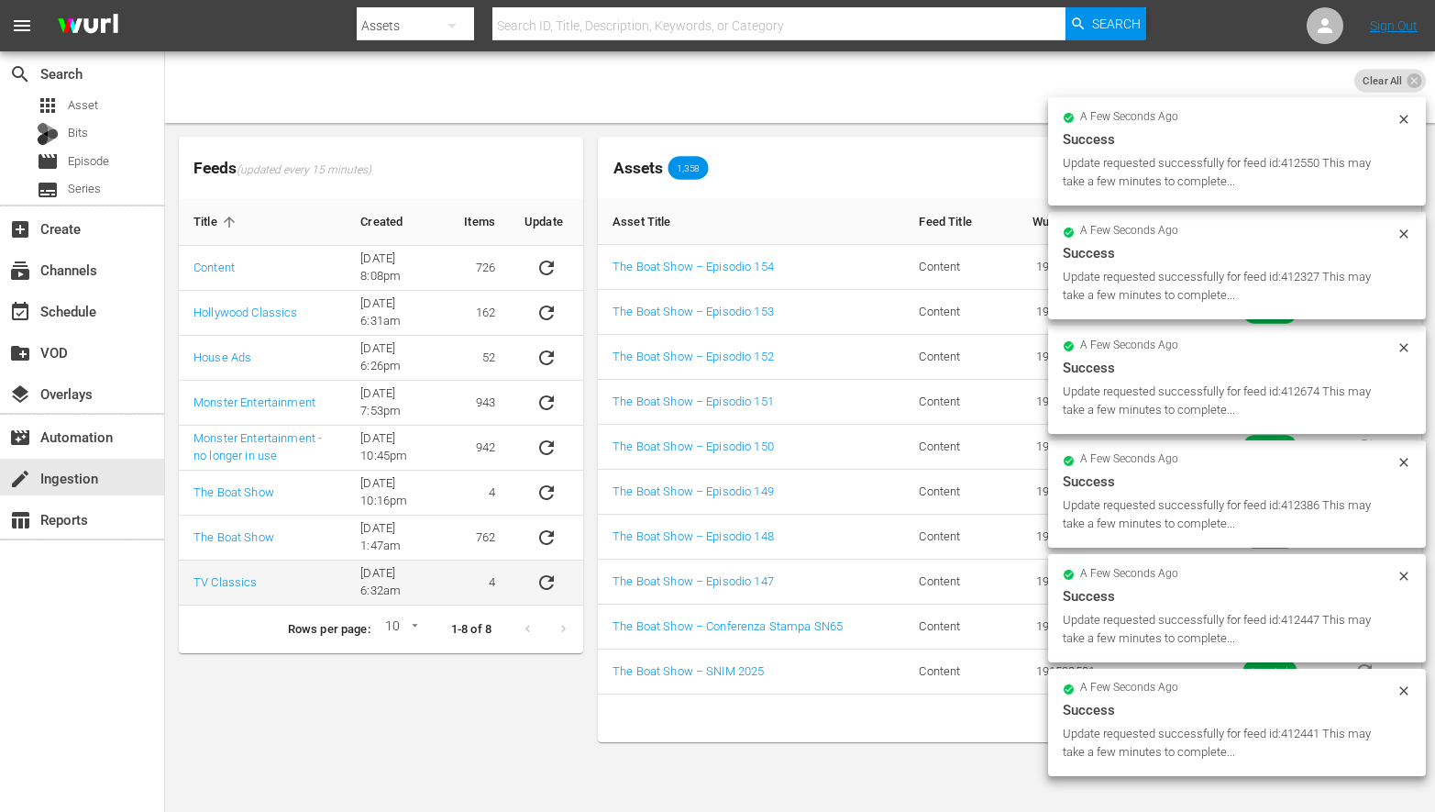
click at [547, 580] on icon "sticky table" at bounding box center [547, 582] width 22 height 22
